Goal: Register for event/course: Sign up to attend an event or enroll in a course

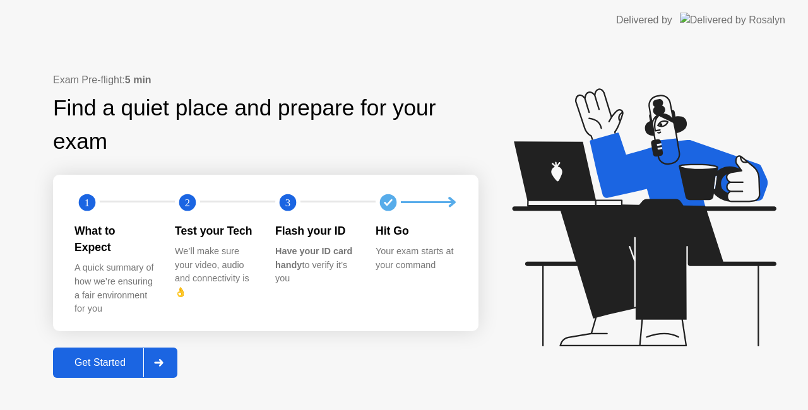
click at [161, 359] on icon at bounding box center [158, 363] width 9 height 8
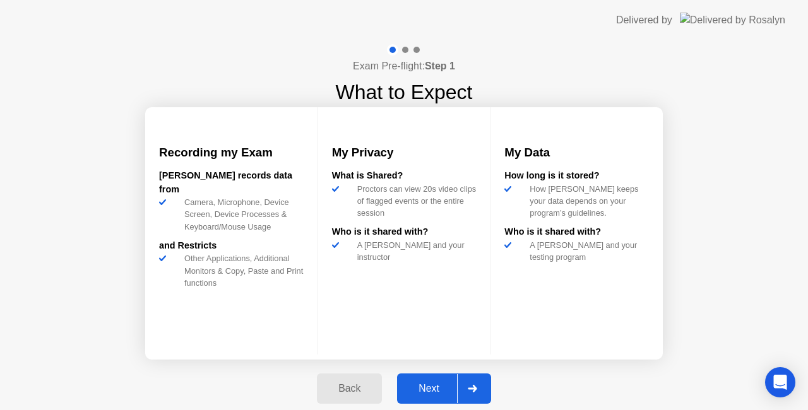
click at [491, 383] on button "Next" at bounding box center [444, 389] width 94 height 30
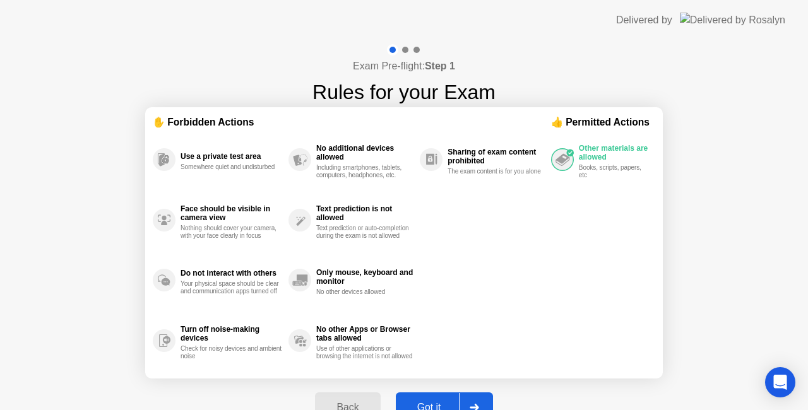
click at [480, 400] on div at bounding box center [474, 407] width 30 height 29
select select "**********"
select select "*******"
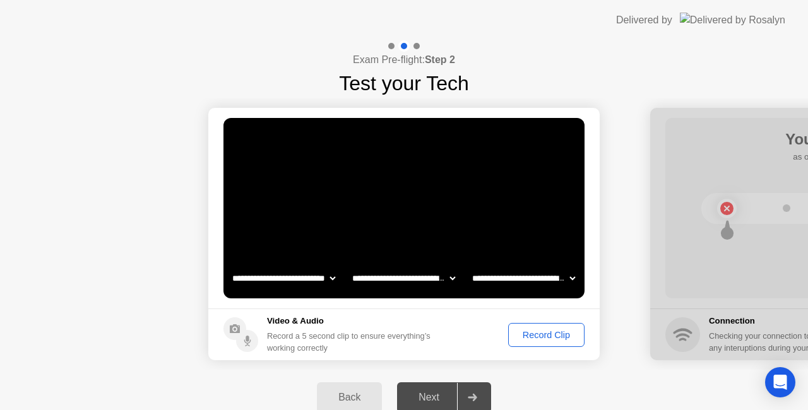
click at [544, 321] on footer "Video & Audio Record a 5 second clip to ensure everything’s working correctly R…" at bounding box center [403, 335] width 391 height 52
click at [530, 336] on div "Record Clip" at bounding box center [547, 335] width 68 height 10
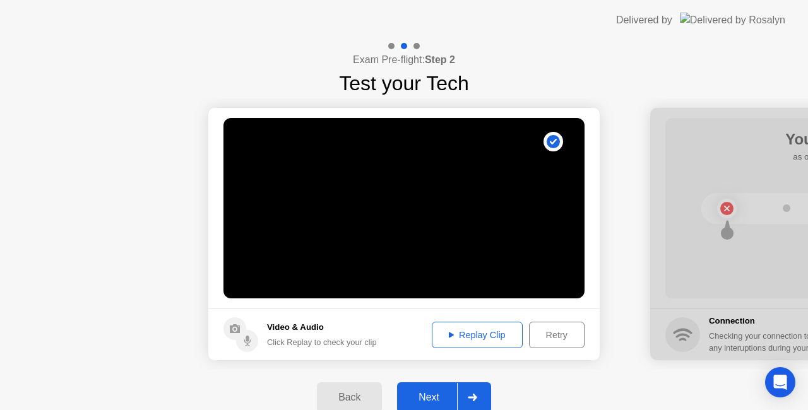
click at [475, 397] on icon at bounding box center [472, 398] width 9 height 8
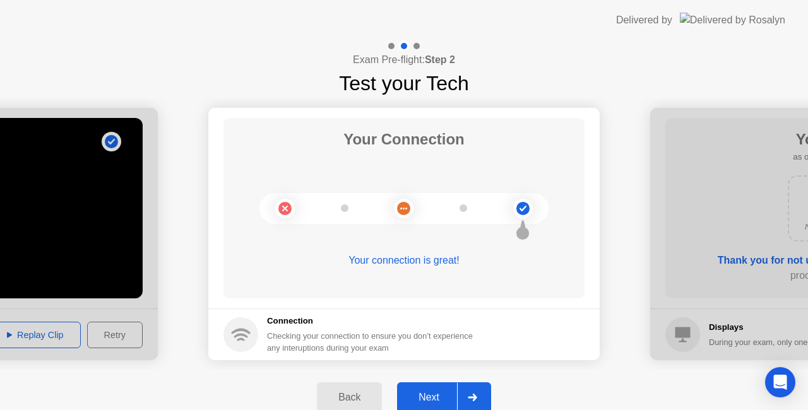
click at [474, 398] on icon at bounding box center [472, 398] width 9 height 8
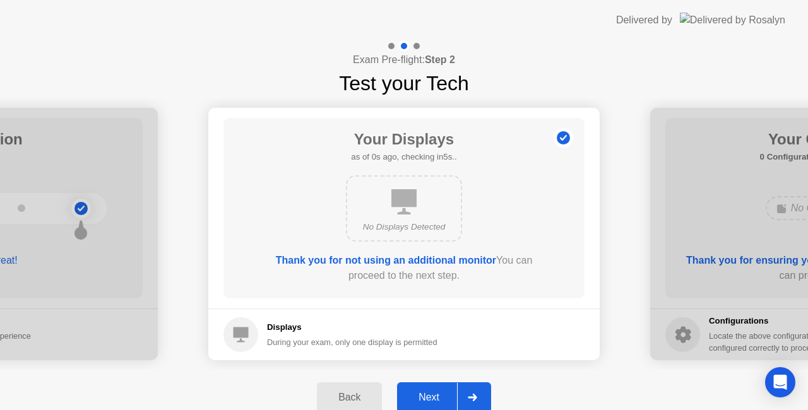
click at [424, 395] on div "Next" at bounding box center [429, 397] width 56 height 11
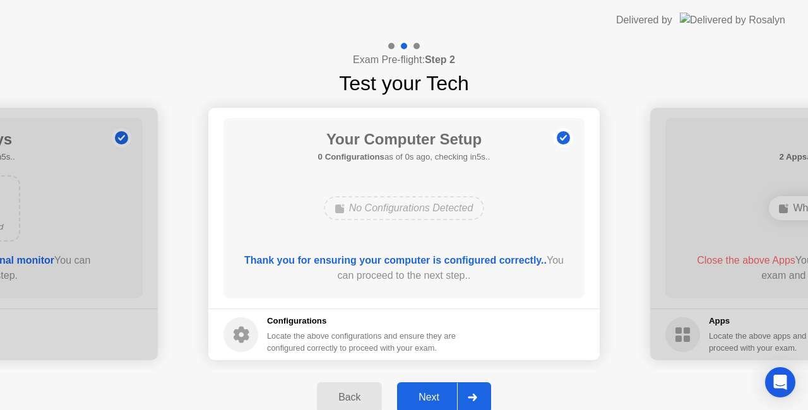
click at [424, 395] on div "Next" at bounding box center [429, 397] width 56 height 11
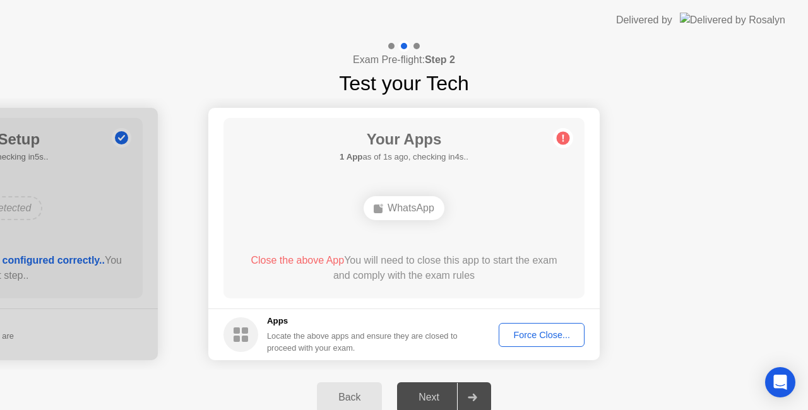
click at [523, 335] on div "Force Close..." at bounding box center [541, 335] width 77 height 10
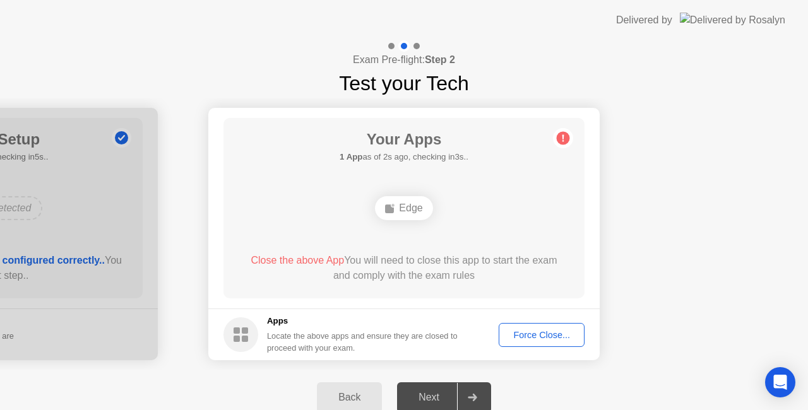
click at [525, 330] on div "Force Close..." at bounding box center [541, 335] width 77 height 10
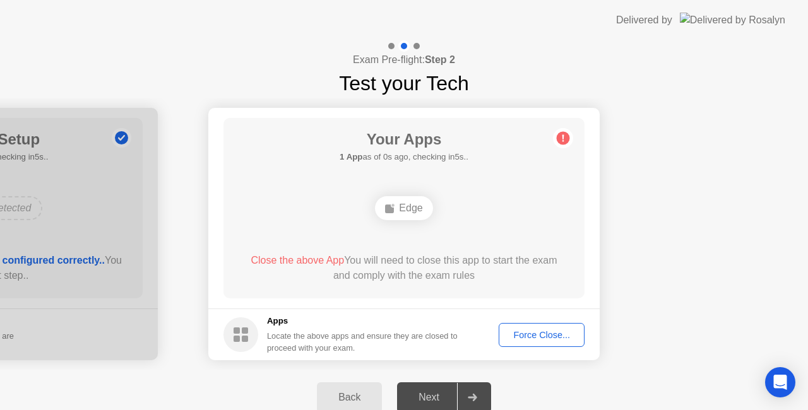
click at [520, 332] on div "Force Close..." at bounding box center [541, 335] width 77 height 10
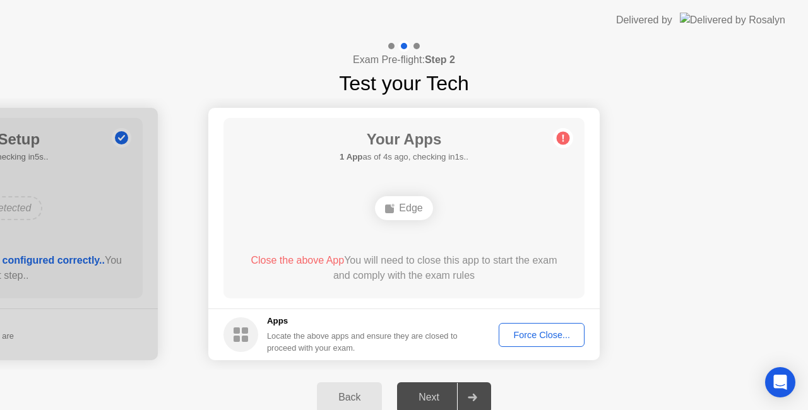
click at [524, 331] on div "Force Close..." at bounding box center [541, 335] width 77 height 10
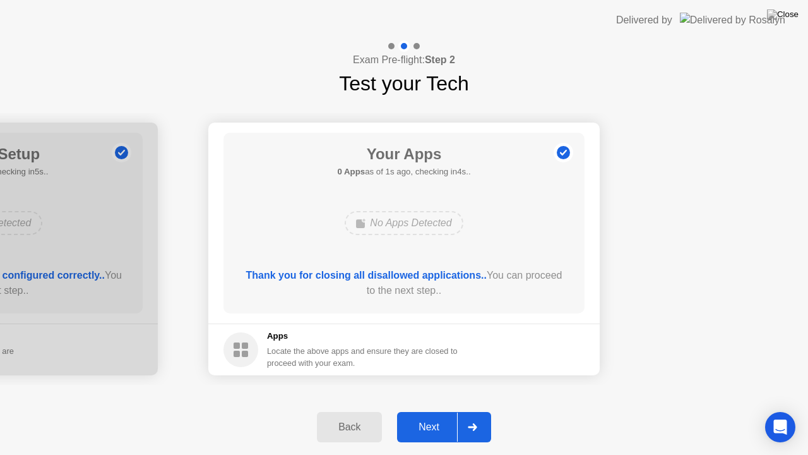
click at [468, 410] on icon at bounding box center [472, 427] width 9 height 8
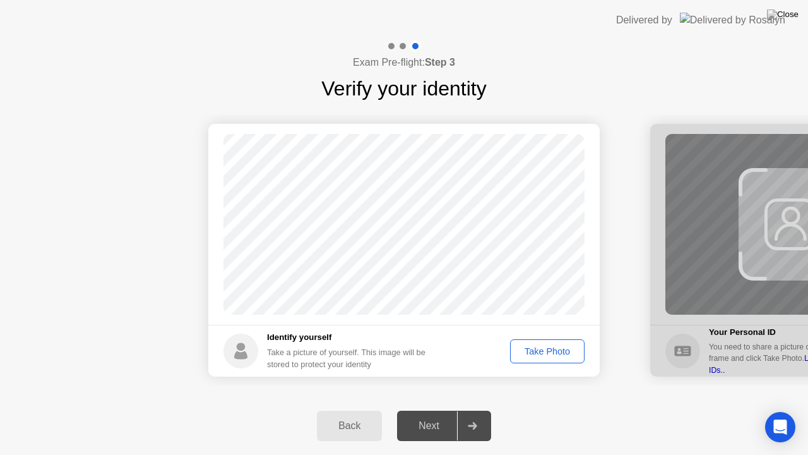
click at [552, 347] on div "Take Photo" at bounding box center [548, 351] width 66 height 10
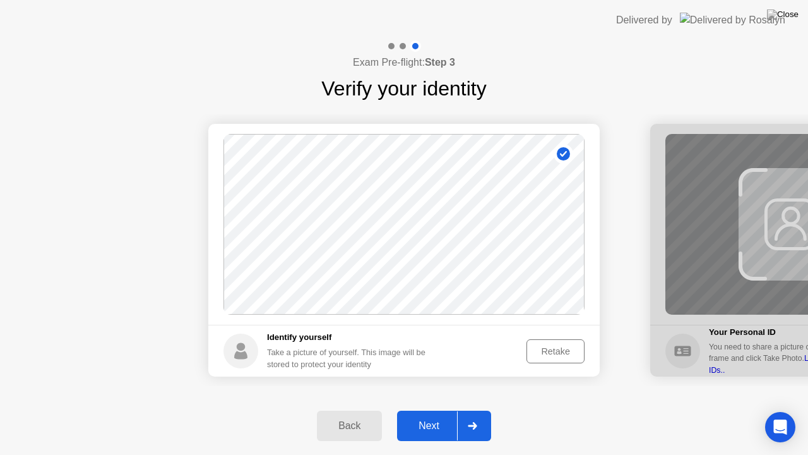
click at [479, 410] on div at bounding box center [472, 425] width 30 height 29
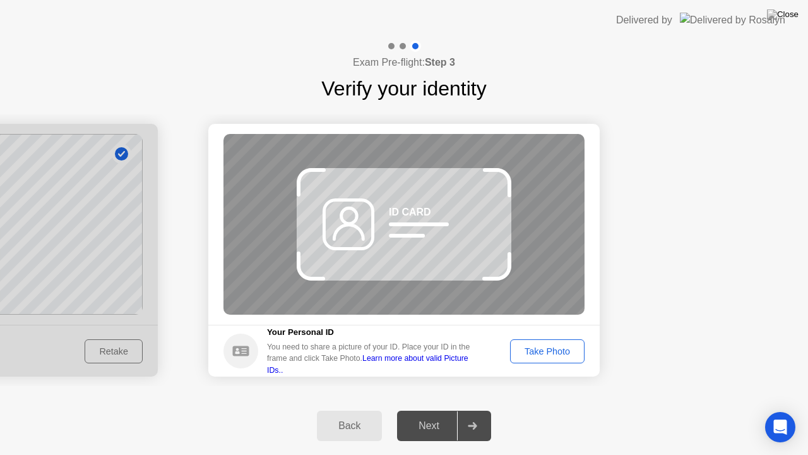
click at [549, 346] on div "Take Photo" at bounding box center [548, 351] width 66 height 10
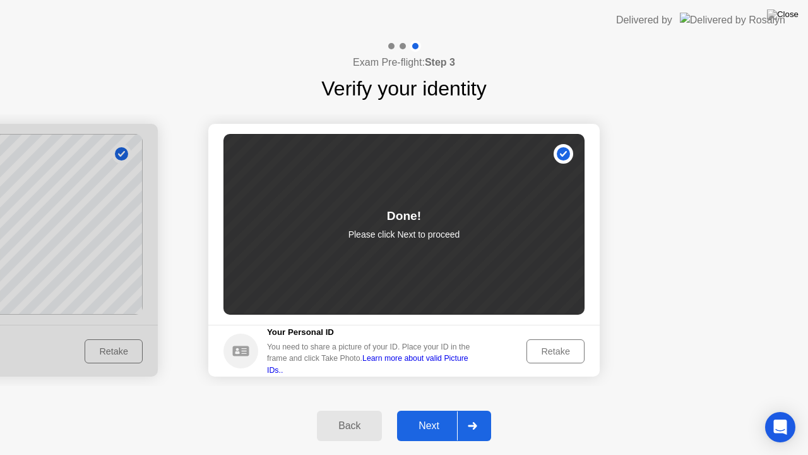
click at [480, 410] on div at bounding box center [472, 425] width 30 height 29
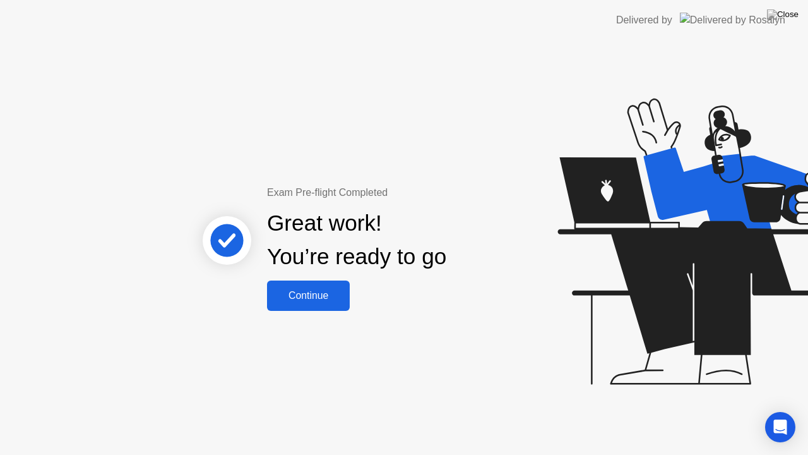
click at [323, 309] on button "Continue" at bounding box center [308, 295] width 83 height 30
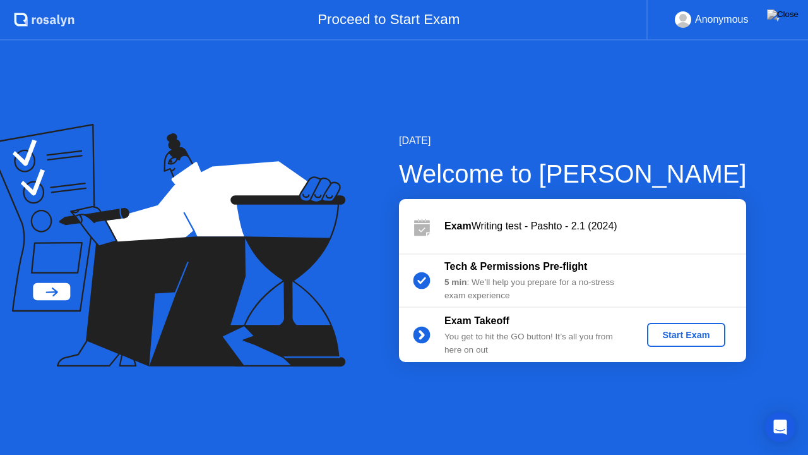
click at [681, 335] on div "Start Exam" at bounding box center [686, 335] width 68 height 10
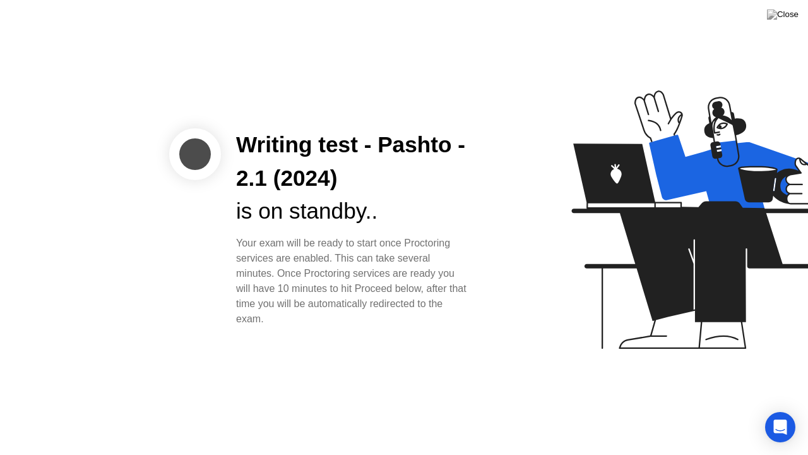
click at [451, 312] on div "Your exam will be ready to start once Proctoring services are enabled. This can…" at bounding box center [353, 281] width 234 height 91
click at [781, 410] on icon "Open Intercom Messenger" at bounding box center [780, 427] width 15 height 16
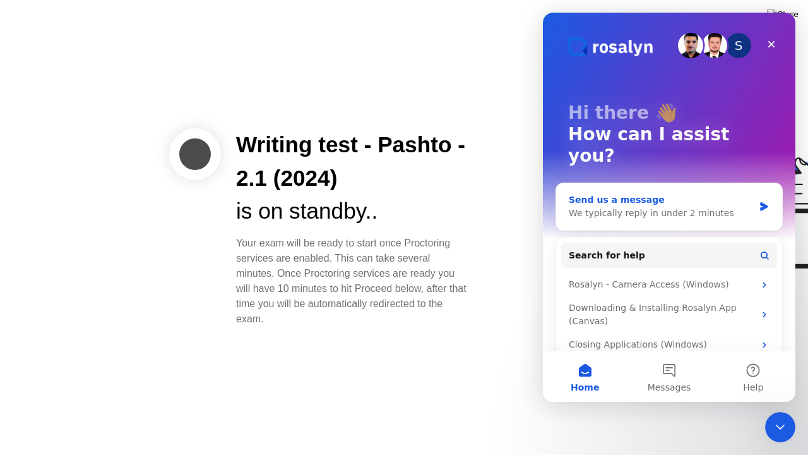
click at [619, 206] on div "We typically reply in under 2 minutes" at bounding box center [661, 212] width 185 height 13
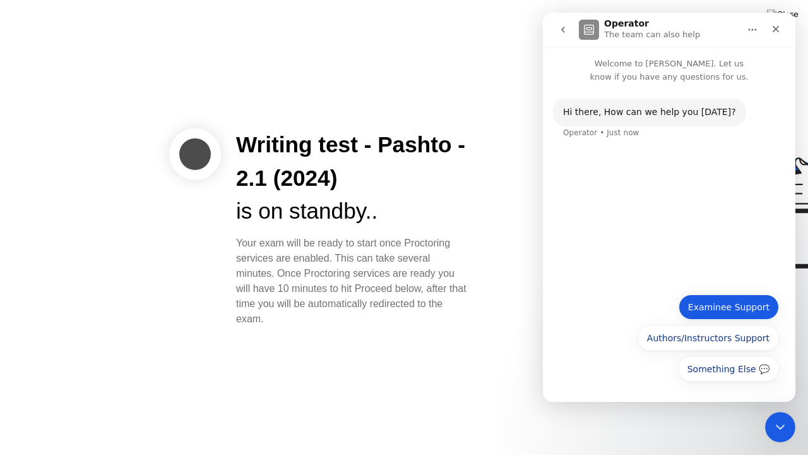
click at [739, 315] on button "Examinee Support" at bounding box center [729, 306] width 100 height 25
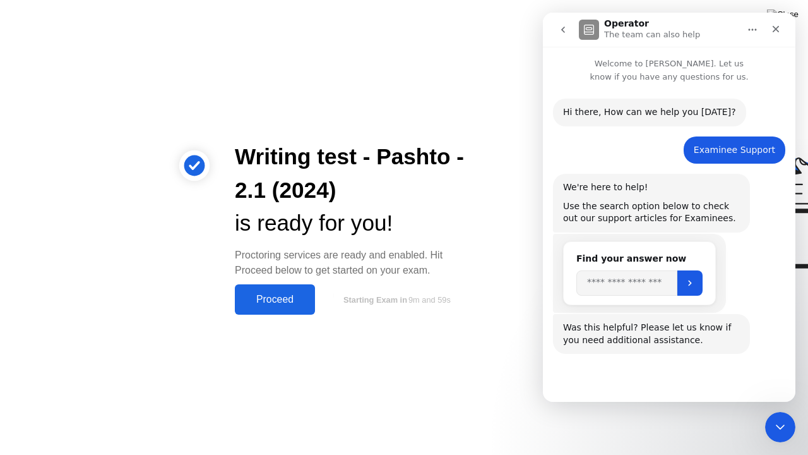
scroll to position [23, 0]
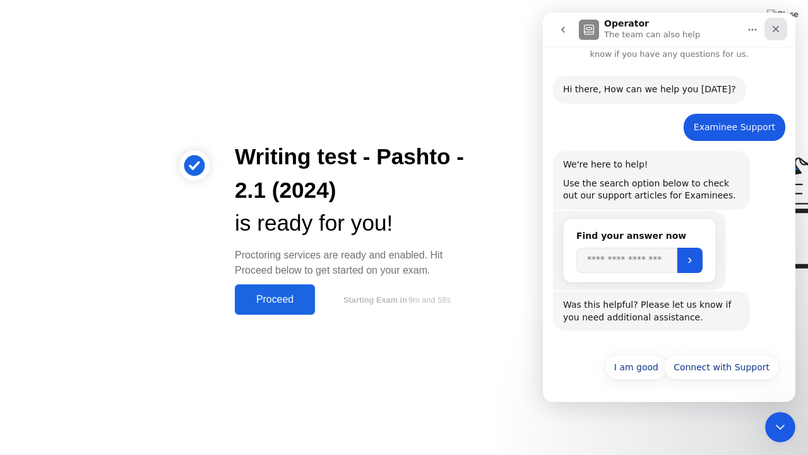
click at [775, 32] on icon "Close" at bounding box center [776, 29] width 10 height 10
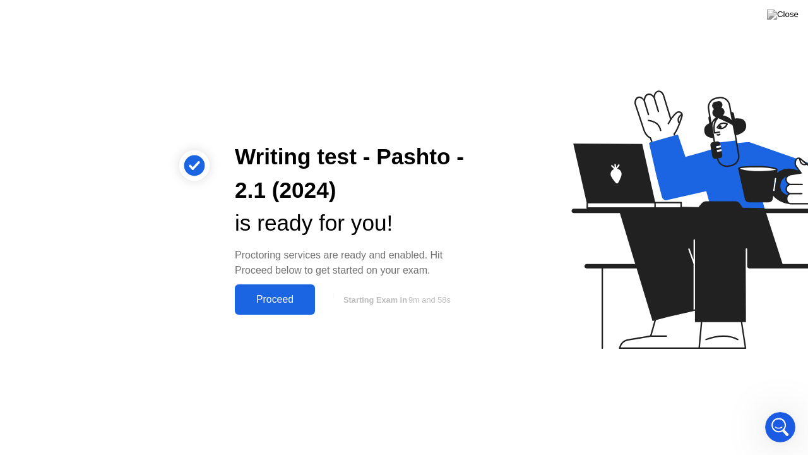
scroll to position [0, 0]
click at [289, 297] on div "Proceed" at bounding box center [275, 299] width 73 height 11
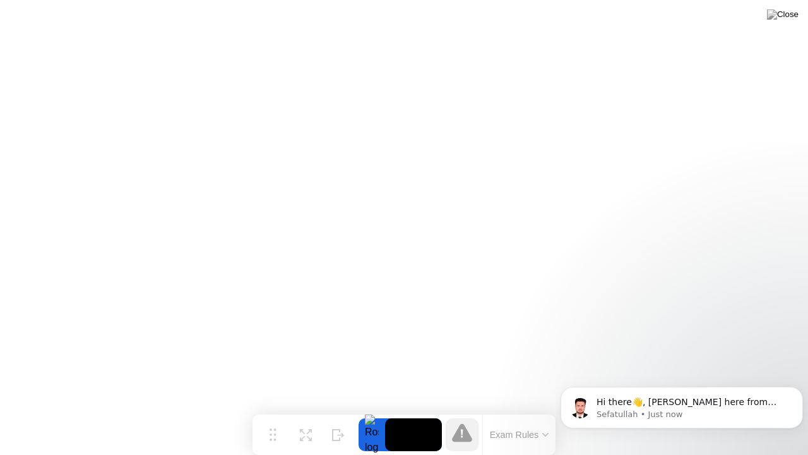
click at [684, 373] on body "Hi there👋, [PERSON_NAME] here from [PERSON_NAME] Support Team. ﻿How can I help …" at bounding box center [682, 404] width 242 height 78
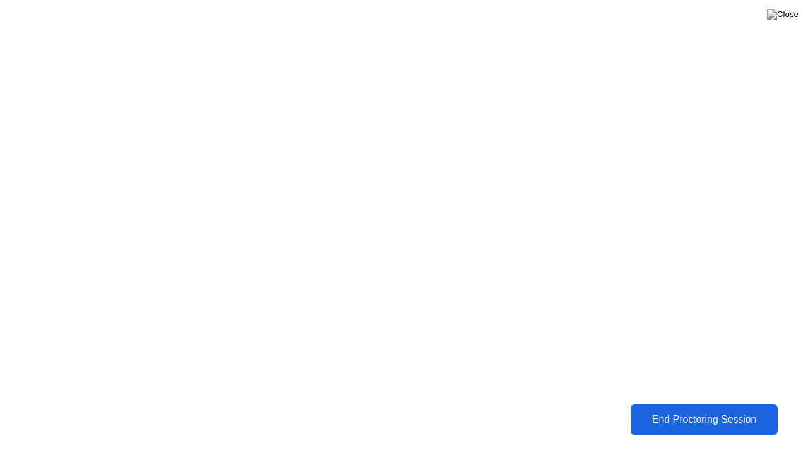
click at [643, 410] on button "End Proctoring Session" at bounding box center [704, 419] width 147 height 30
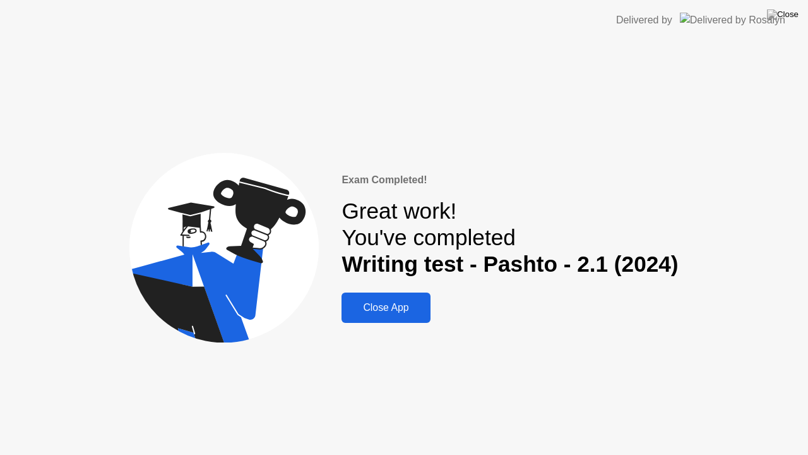
click at [372, 304] on div "Close App" at bounding box center [385, 307] width 81 height 11
